Goal: Navigation & Orientation: Find specific page/section

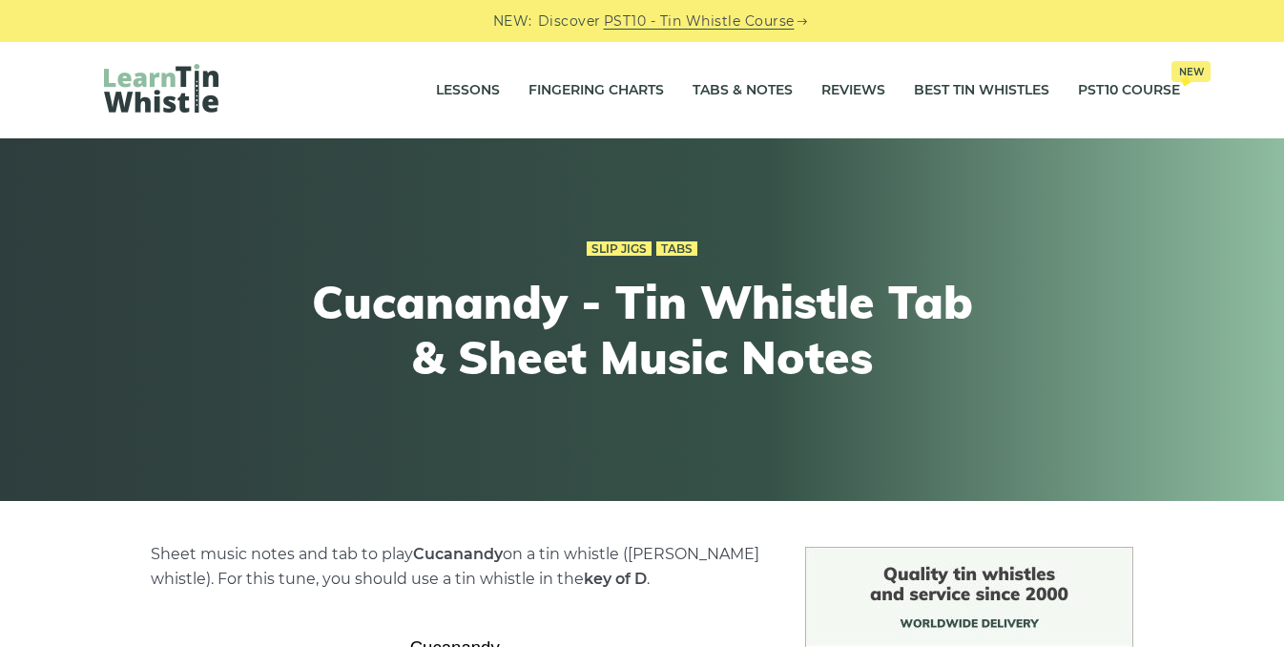
scroll to position [386, 0]
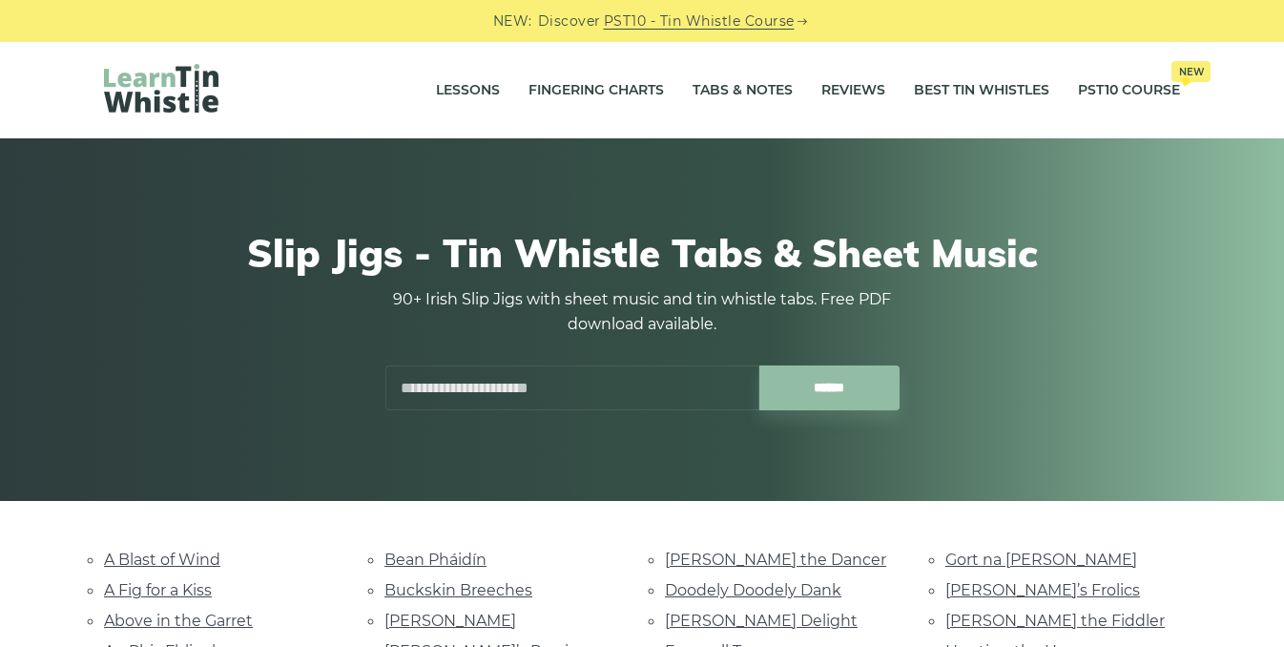
scroll to position [335, 0]
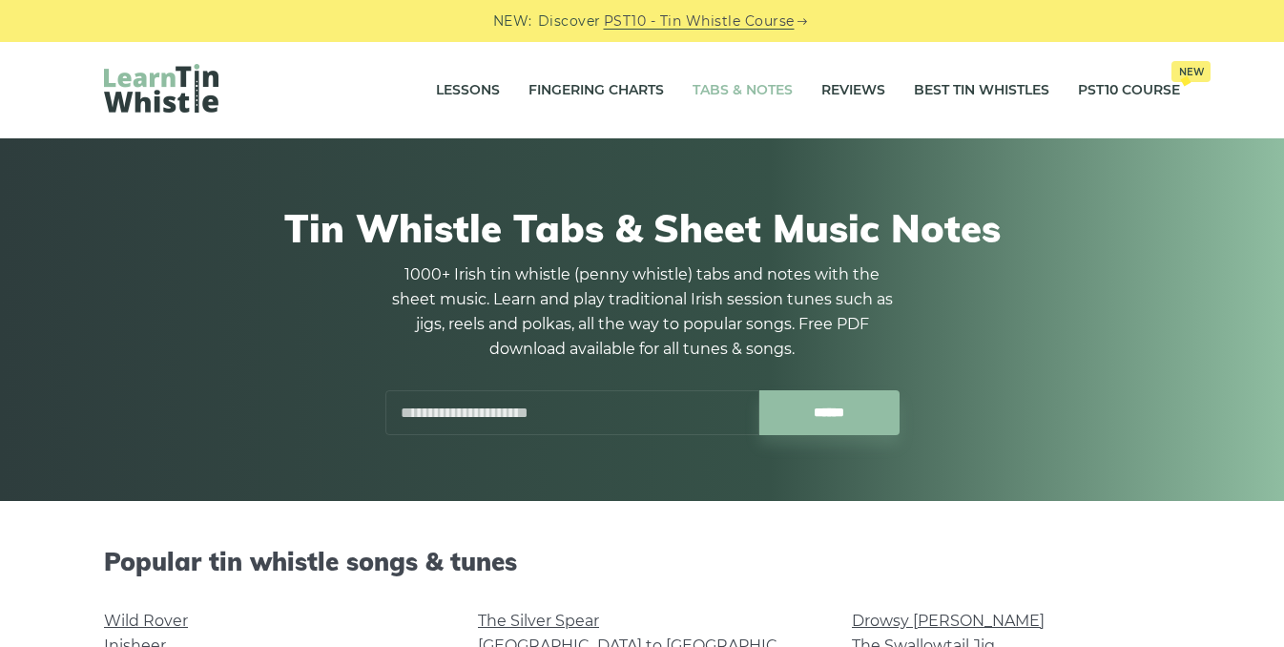
scroll to position [1473, 0]
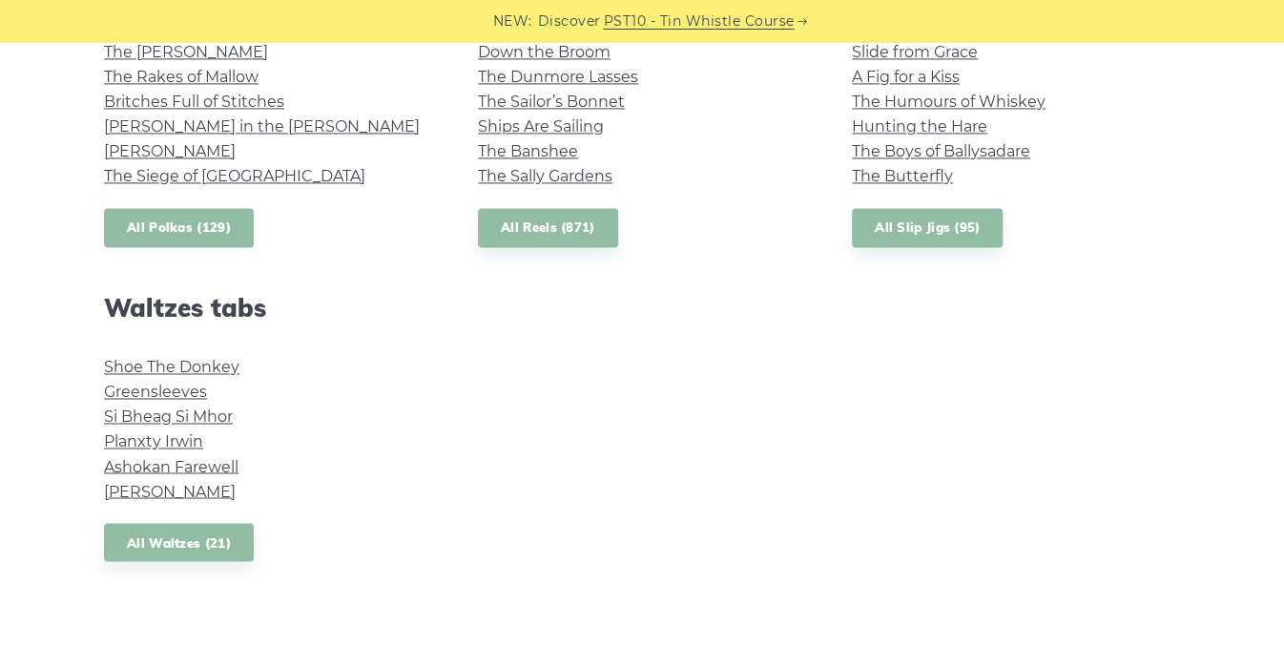
click at [176, 226] on link "All Polkas (129)" at bounding box center [179, 227] width 150 height 39
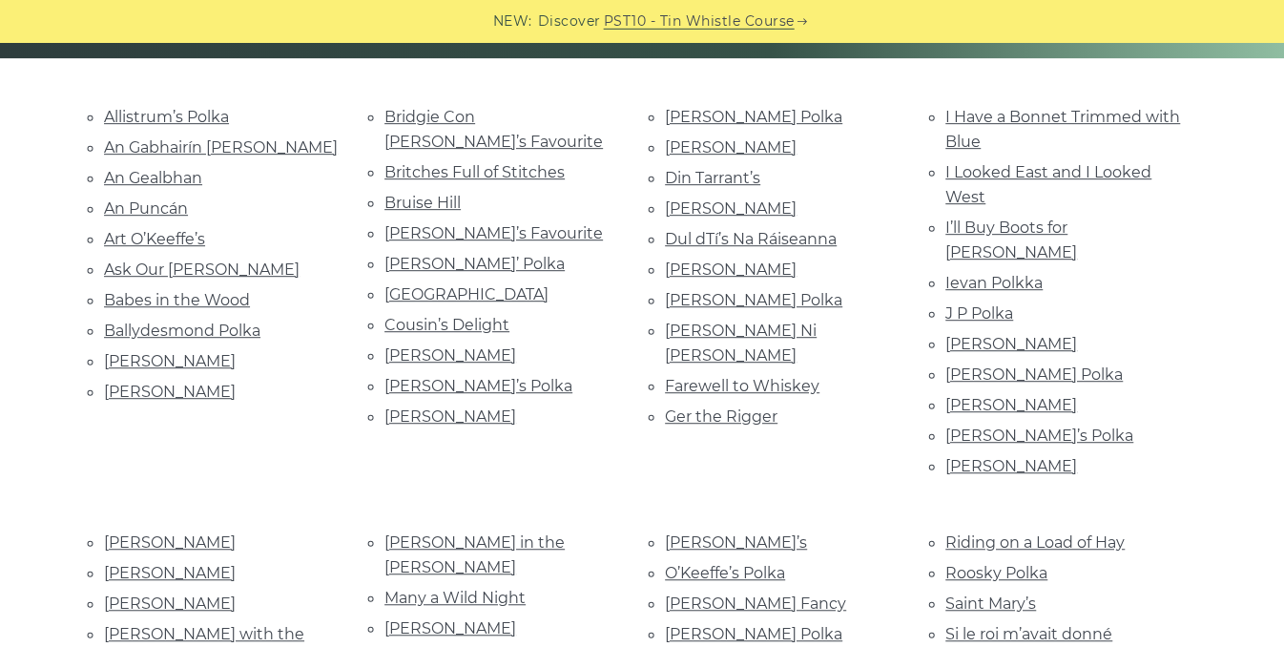
scroll to position [440, 0]
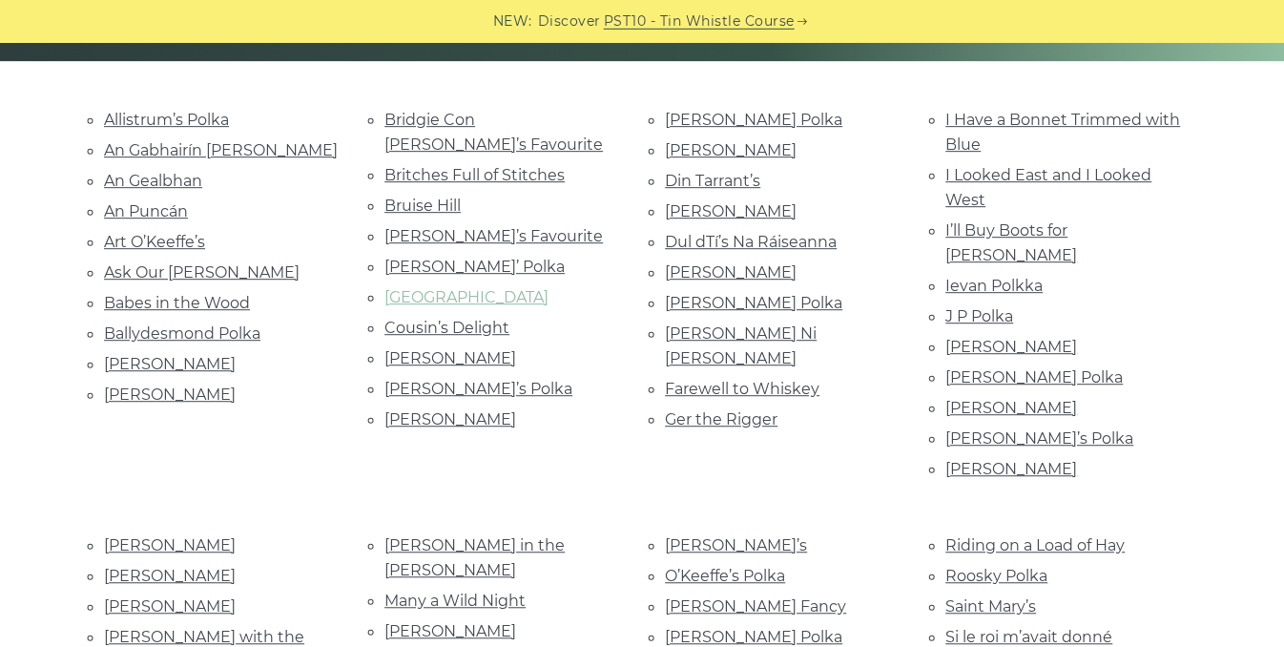
click at [476, 288] on link "[GEOGRAPHIC_DATA]" at bounding box center [467, 297] width 164 height 18
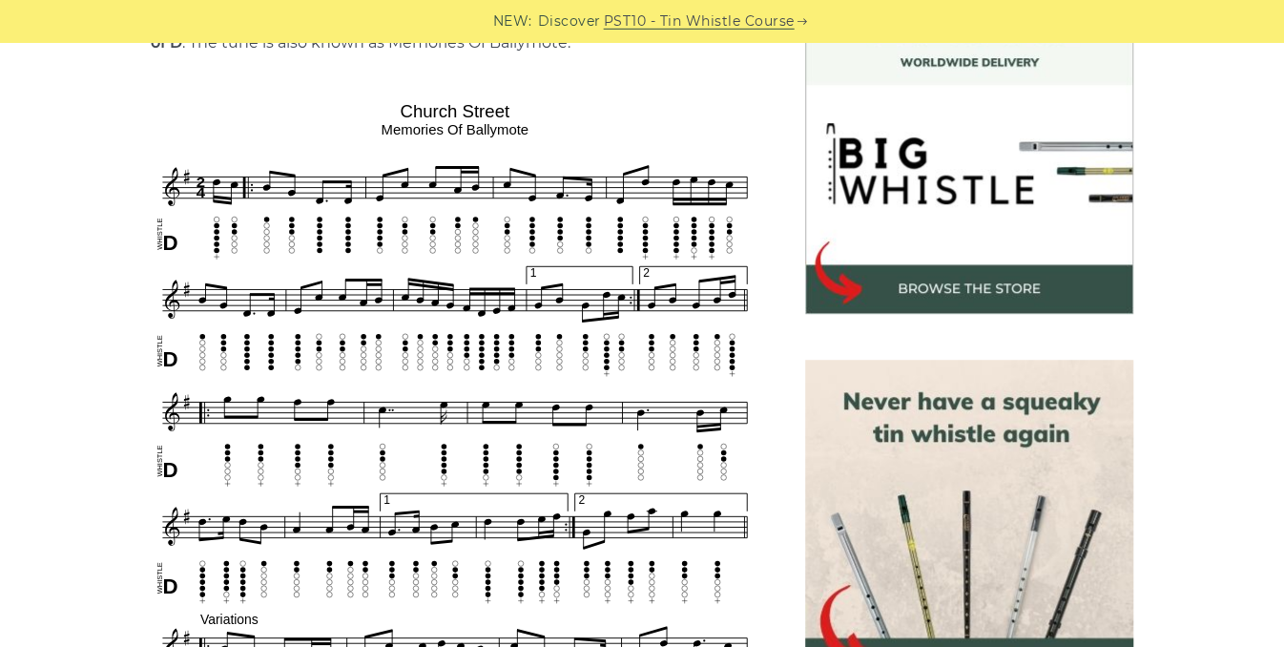
scroll to position [546, 0]
